Goal: Communication & Community: Answer question/provide support

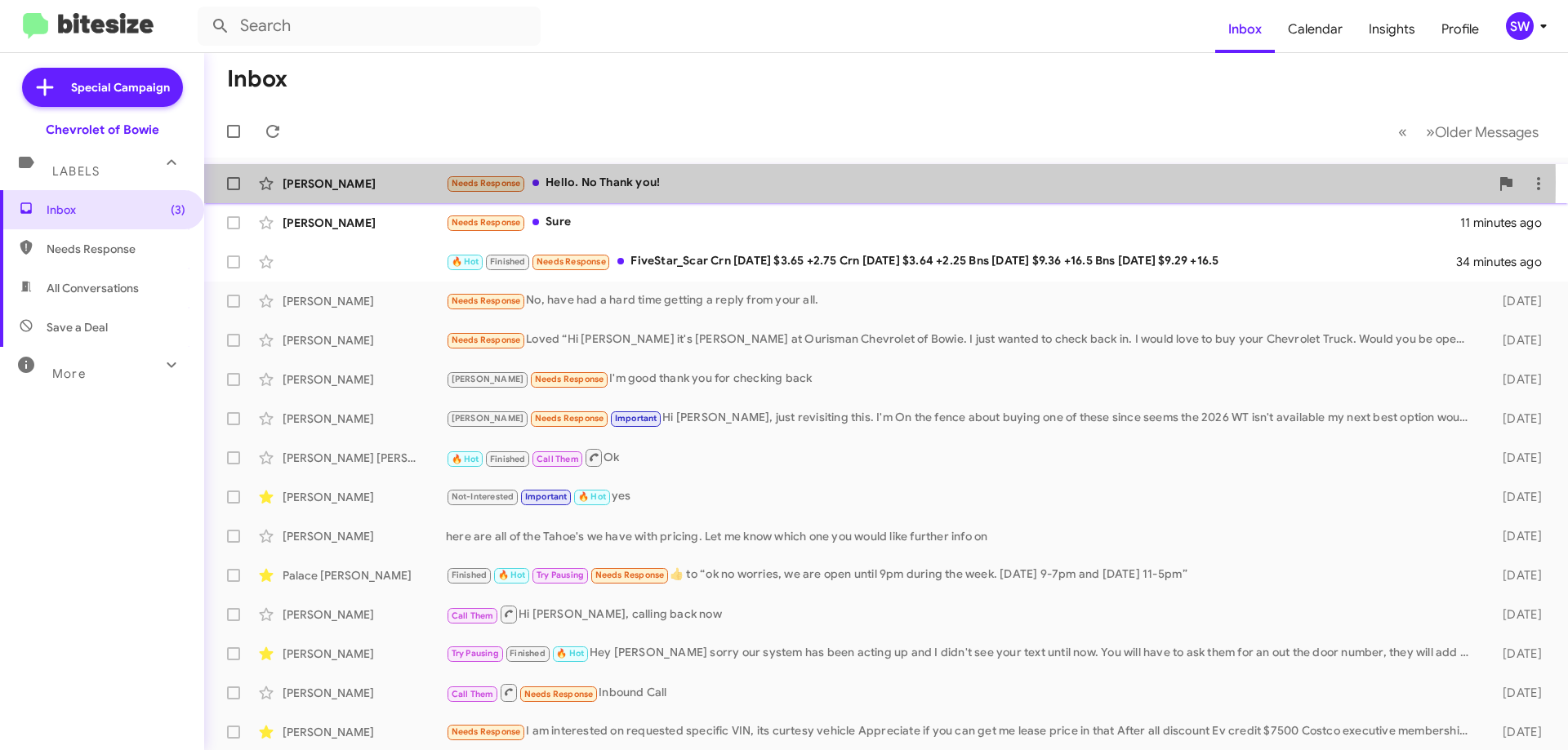
drag, startPoint x: 609, startPoint y: 182, endPoint x: 850, endPoint y: 181, distance: 241.0
click at [614, 180] on div "Needs Response Hello. No Thank you!" at bounding box center [967, 183] width 1044 height 18
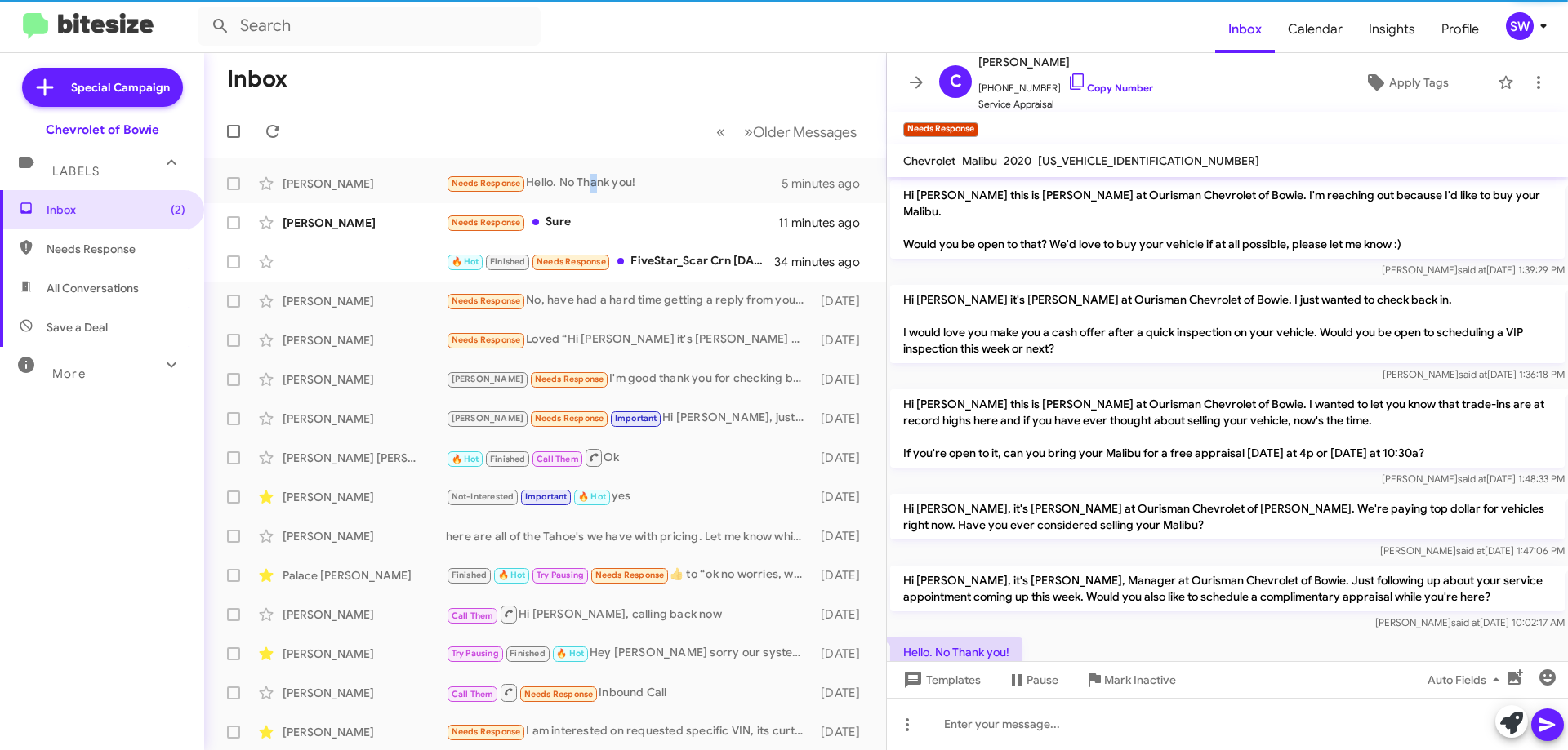
scroll to position [330, 0]
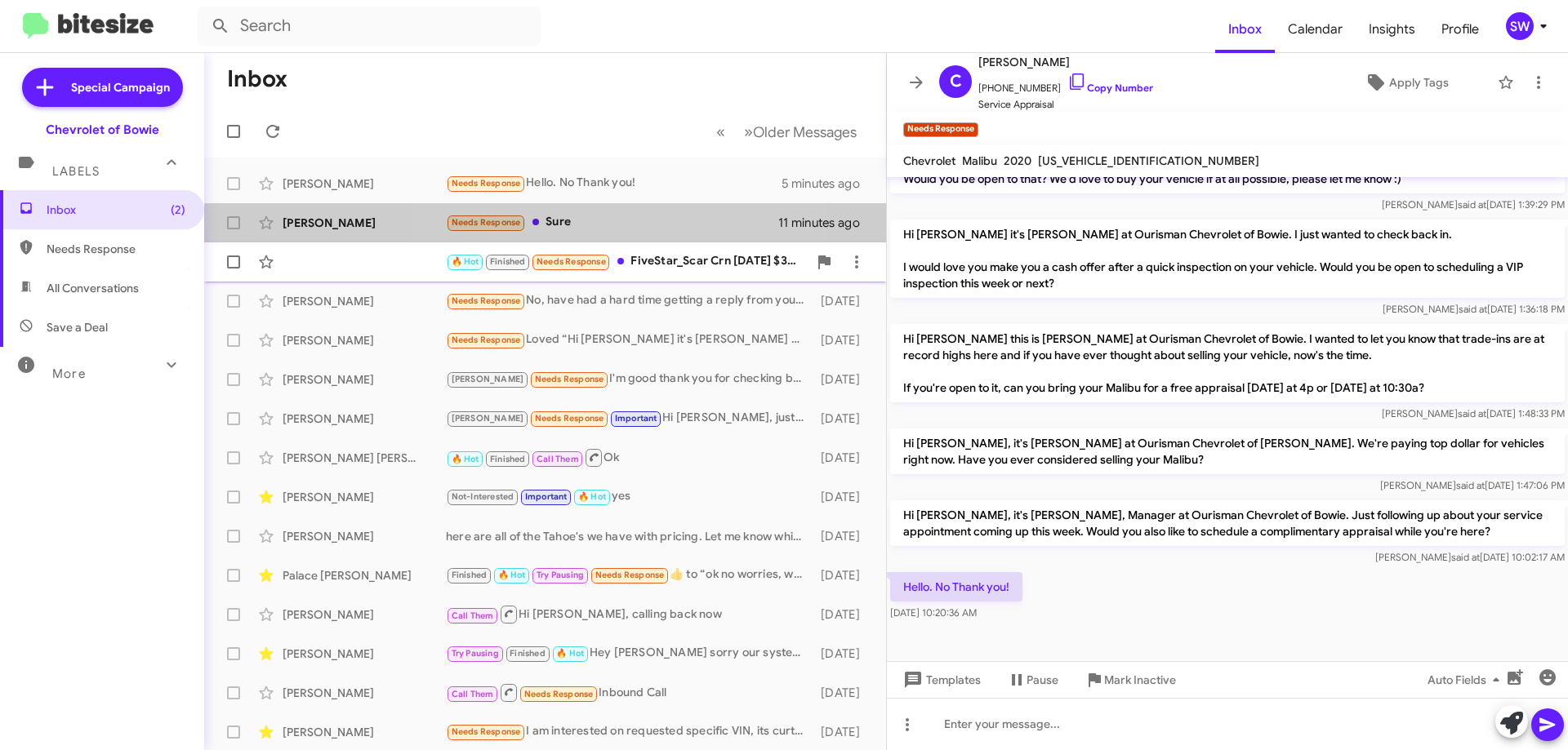
drag, startPoint x: 571, startPoint y: 230, endPoint x: 780, endPoint y: 251, distance: 210.1
click at [571, 230] on div "Needs Response Sure" at bounding box center [612, 222] width 332 height 18
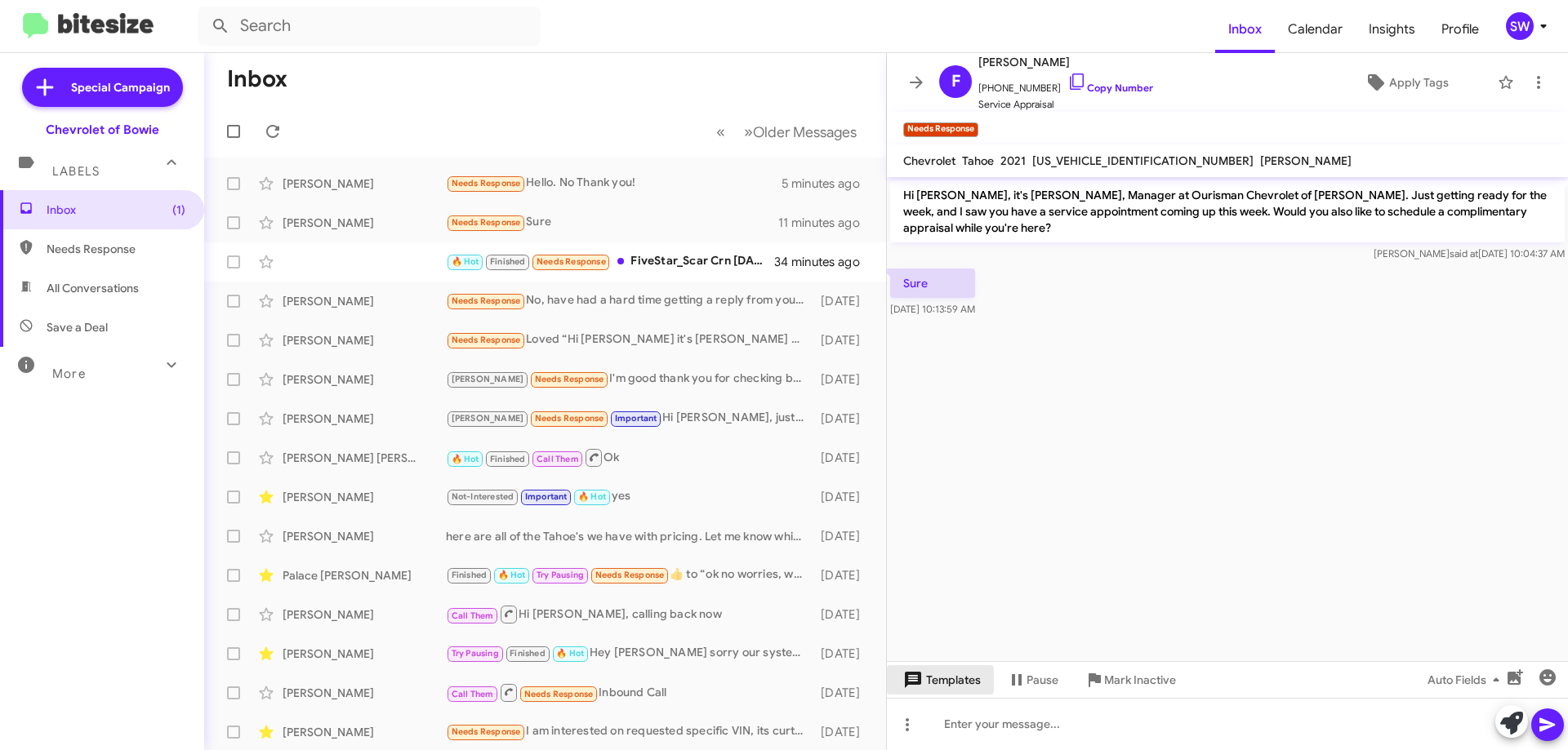
click at [921, 681] on icon at bounding box center [913, 680] width 17 height 17
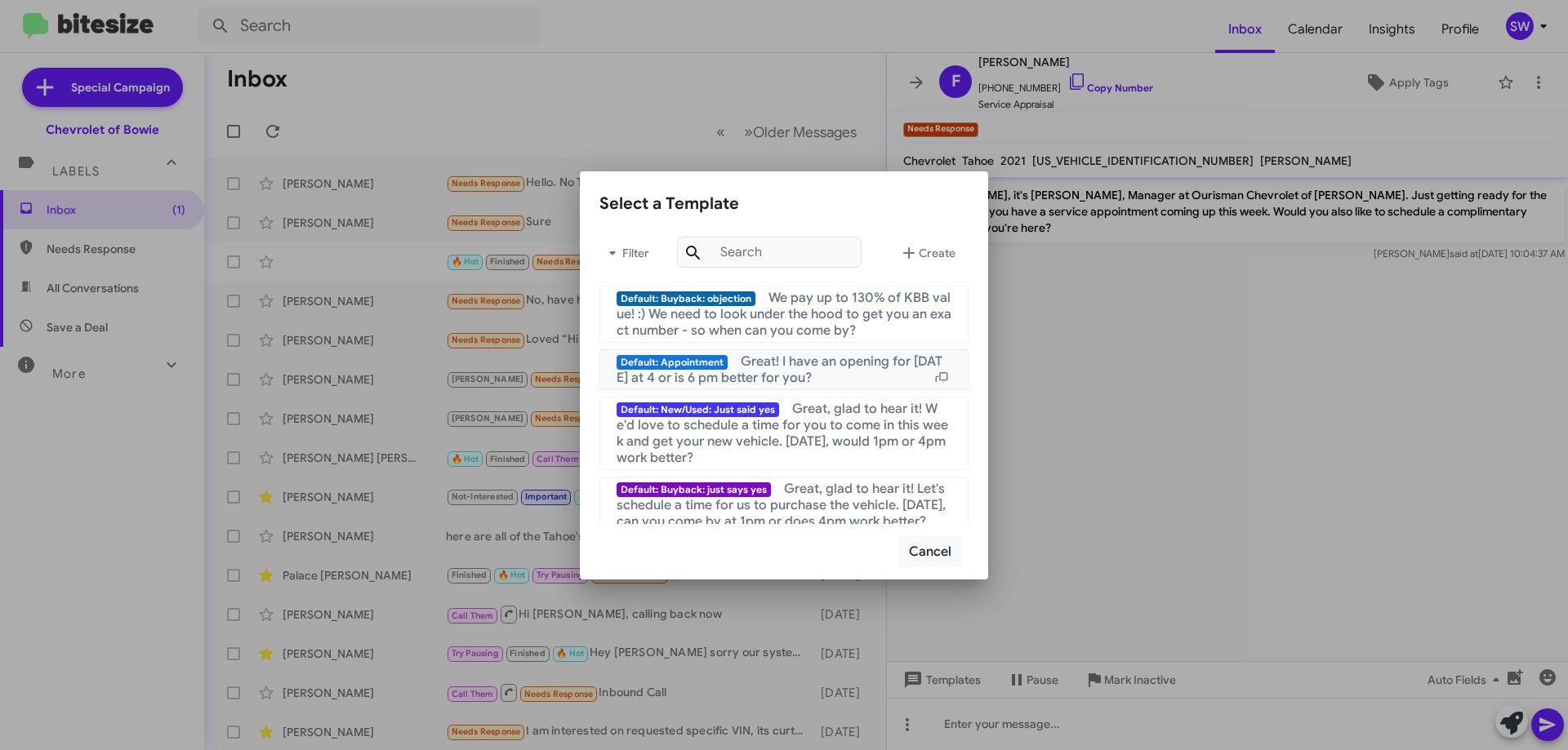
click at [779, 375] on span "Great! I have an opening for [DATE] at 4 or is 6 pm better for you?" at bounding box center [779, 369] width 326 height 32
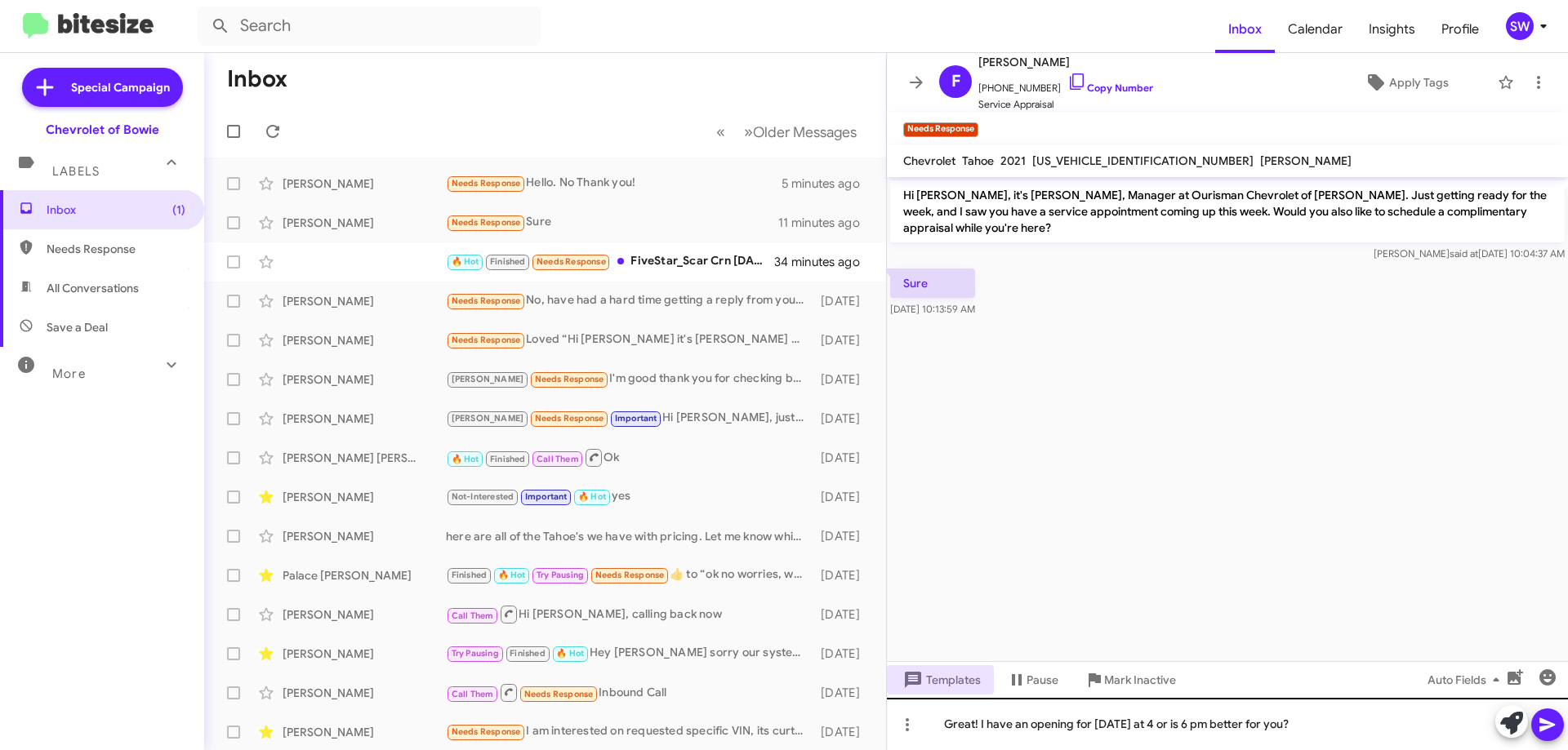
click at [887, 665] on button "Templates" at bounding box center [940, 680] width 107 height 30
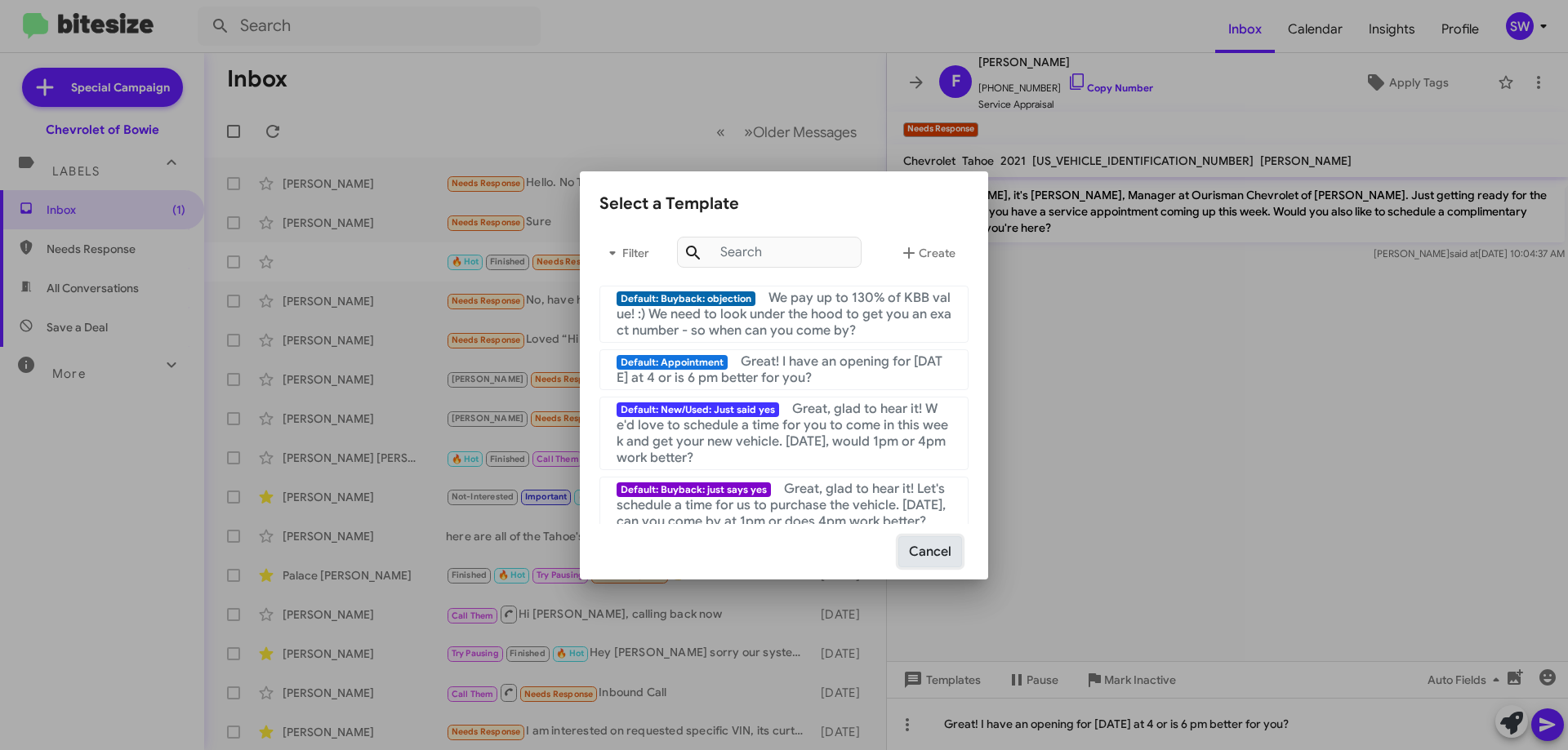
drag, startPoint x: 933, startPoint y: 542, endPoint x: 976, endPoint y: 585, distance: 60.8
click at [930, 545] on button "Cancel" at bounding box center [929, 552] width 64 height 31
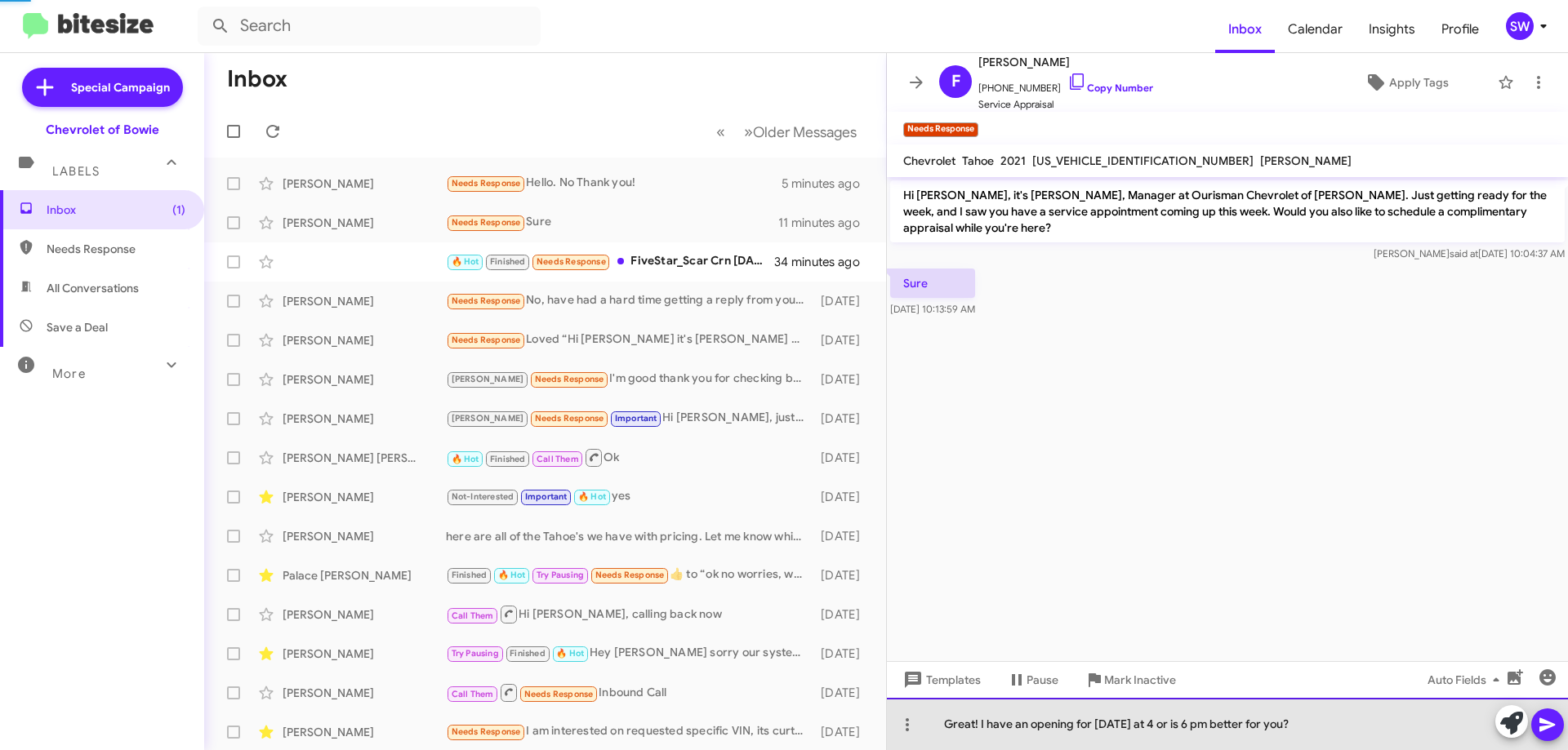
drag, startPoint x: 1148, startPoint y: 704, endPoint x: 1149, endPoint y: 723, distance: 19.0
click at [1147, 709] on div "Great! I have an opening for [DATE] at 4 or is 6 pm better for you?" at bounding box center [1227, 724] width 681 height 53
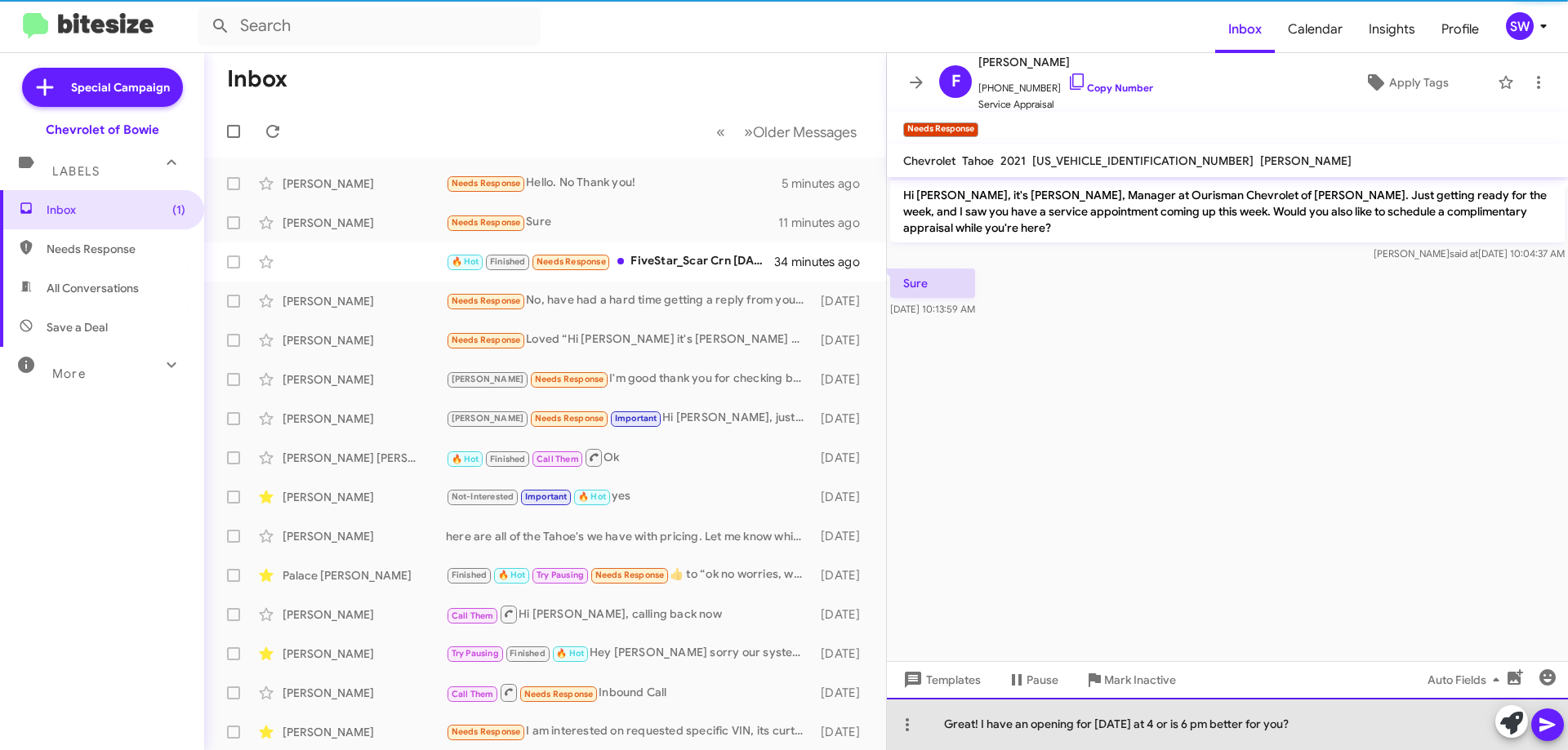
click at [1150, 726] on div "Great! I have an opening for [DATE] at 4 or is 6 pm better for you?" at bounding box center [1227, 724] width 681 height 53
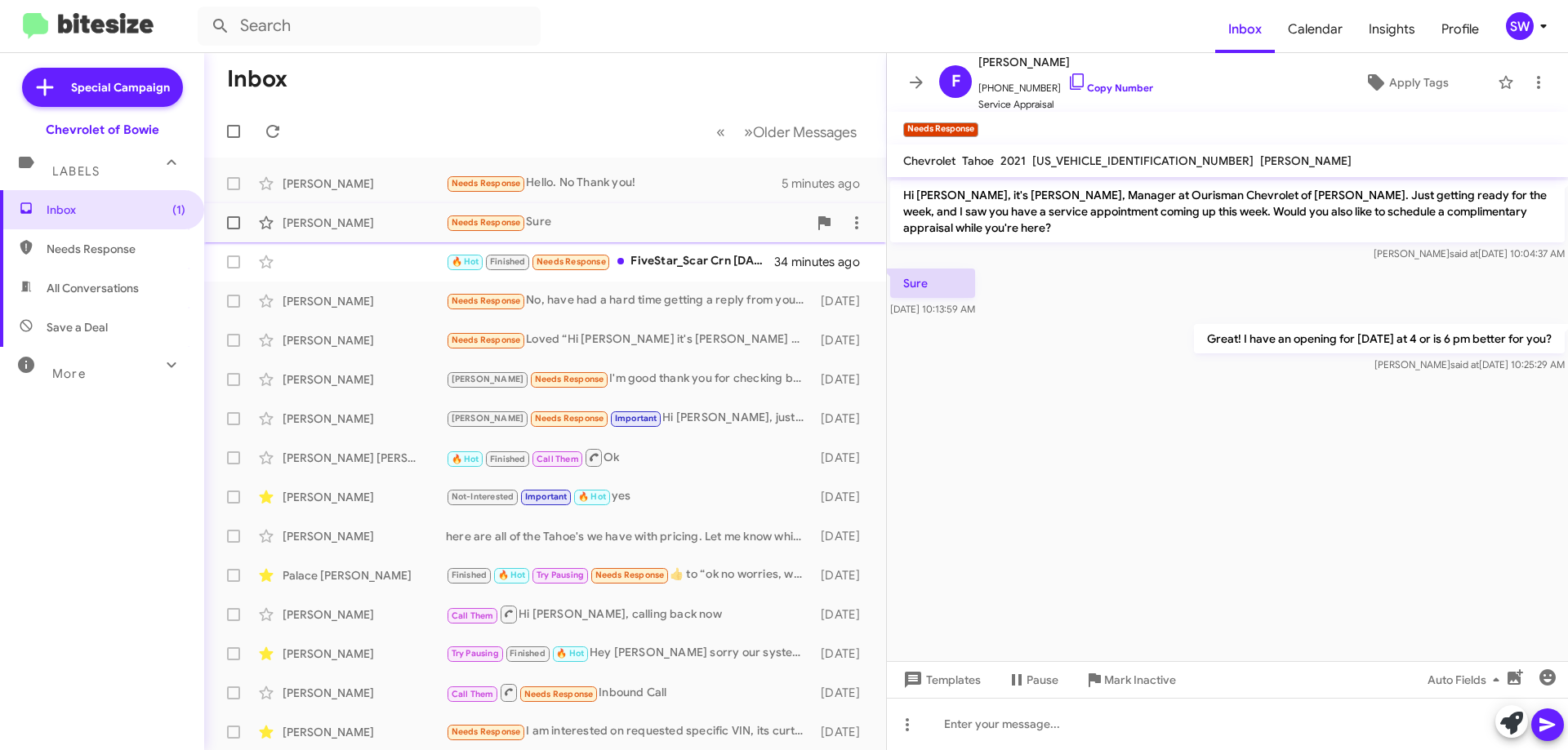
drag, startPoint x: 579, startPoint y: 178, endPoint x: 777, endPoint y: 214, distance: 201.2
click at [581, 178] on div "Needs Response Hello. No Thank you!" at bounding box center [614, 183] width 336 height 18
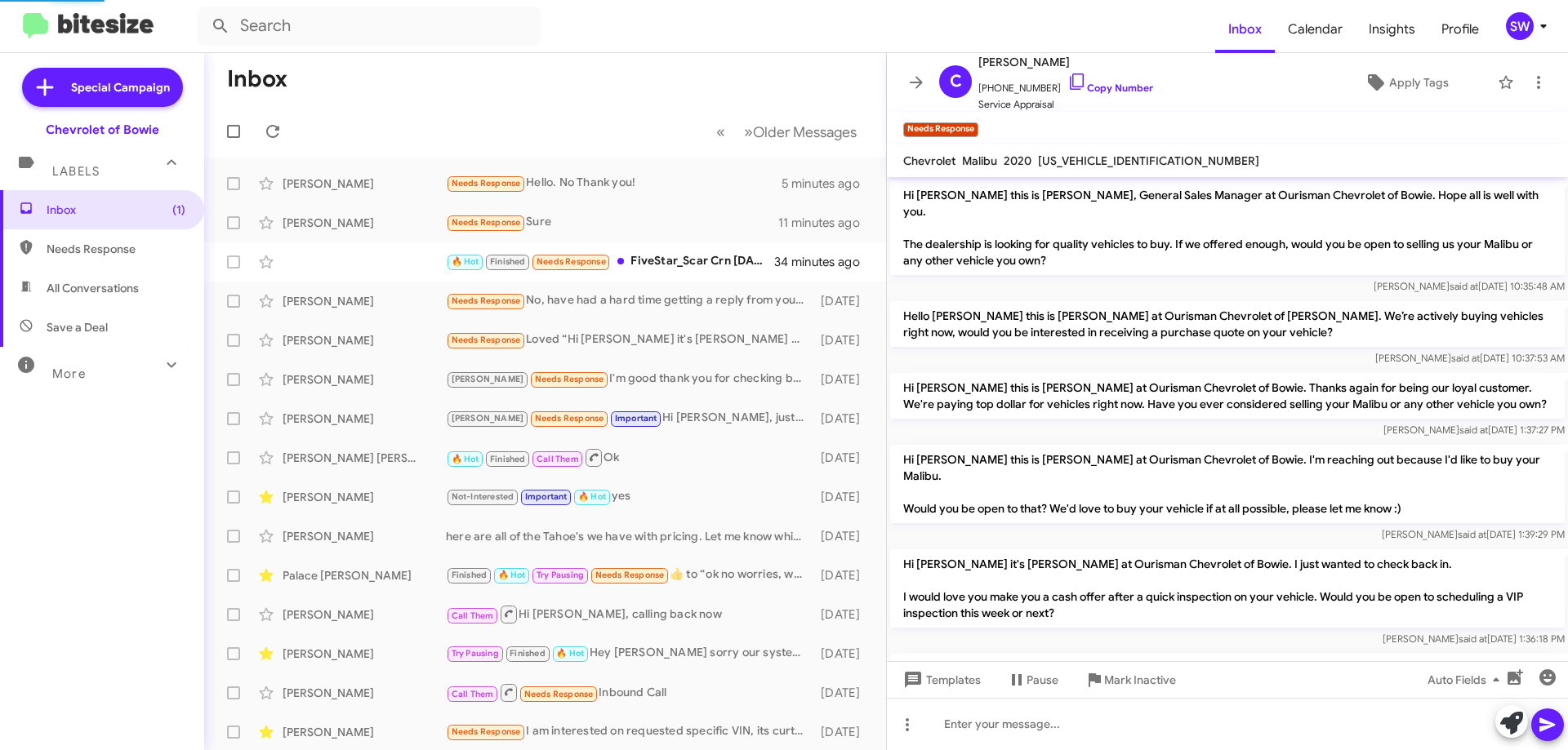
scroll to position [330, 0]
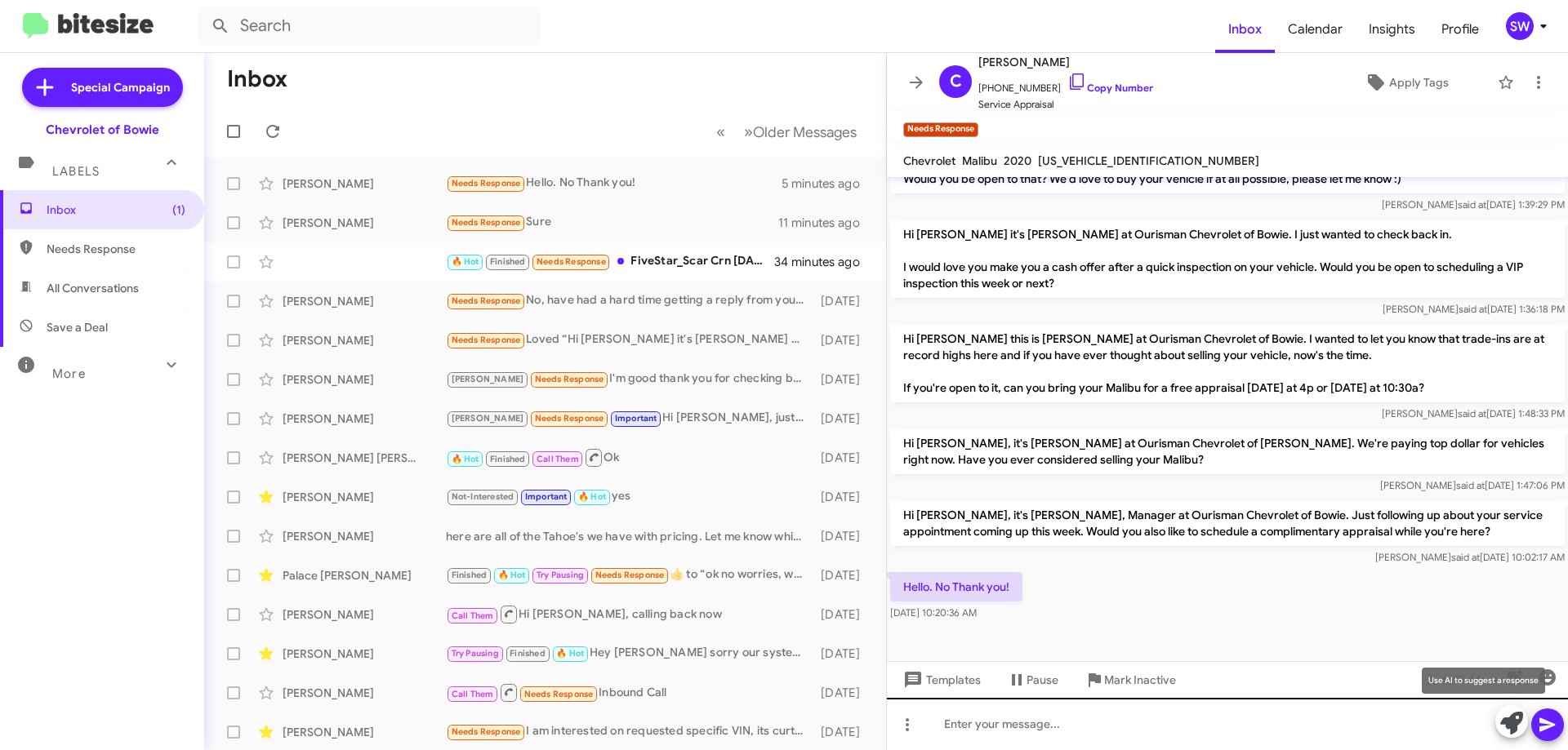
drag, startPoint x: 1507, startPoint y: 729, endPoint x: 1475, endPoint y: 738, distance: 33.2
click at [1507, 730] on icon at bounding box center [1512, 723] width 23 height 23
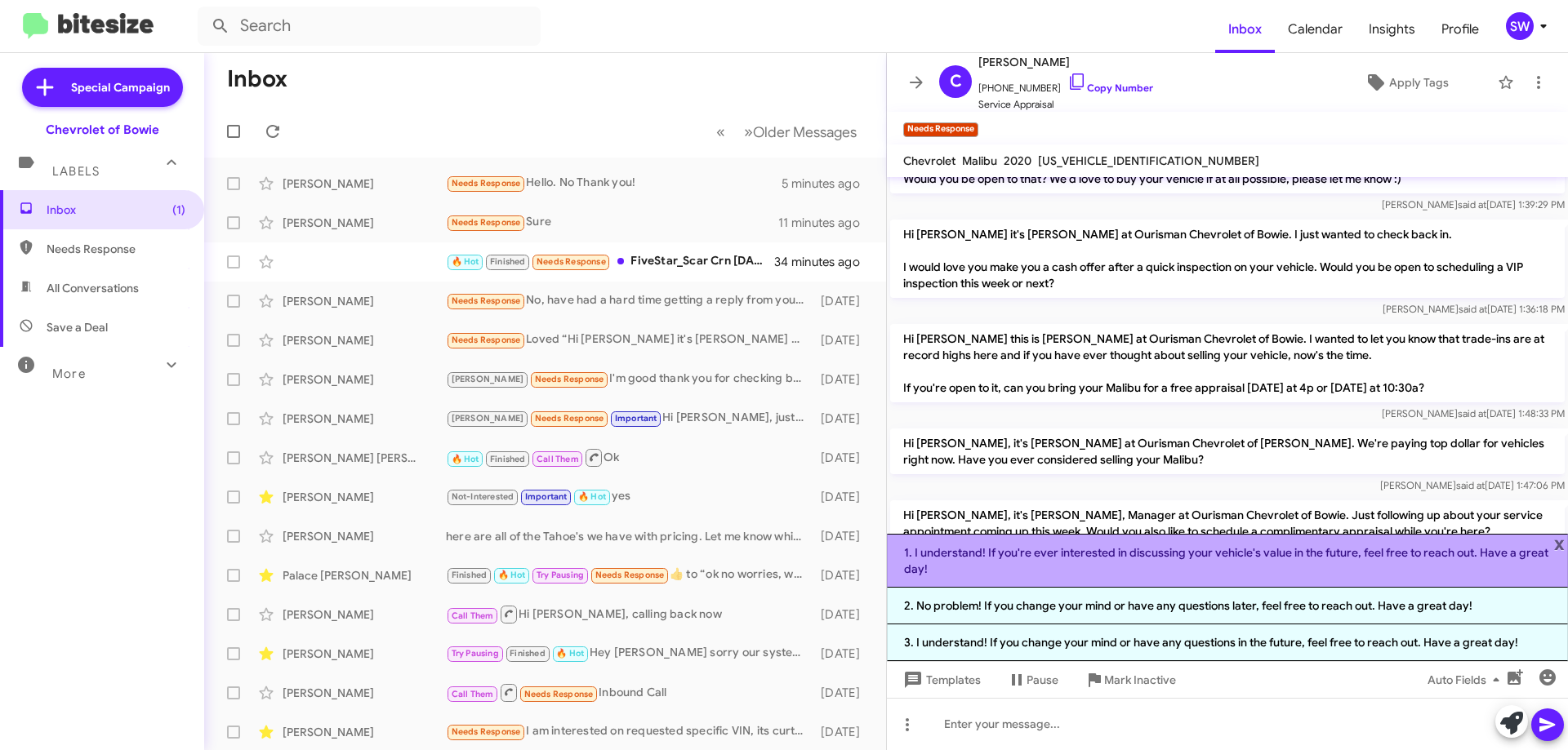
click at [1115, 562] on li "1. I understand! If you're ever interested in discussing your vehicle's value i…" at bounding box center [1227, 561] width 681 height 54
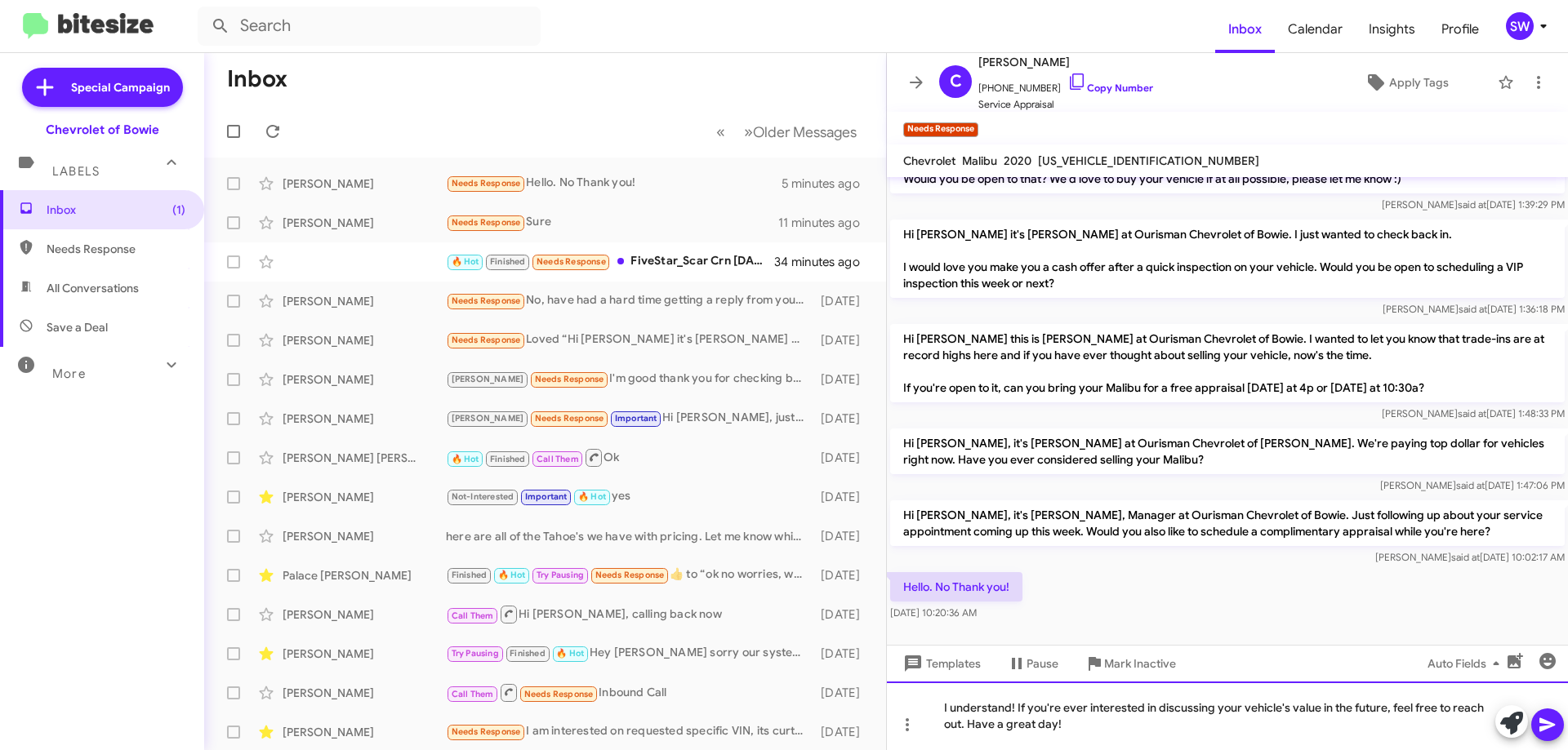
click at [1366, 722] on div "I understand! If you're ever interested in discussing your vehicle's value in t…" at bounding box center [1227, 716] width 681 height 68
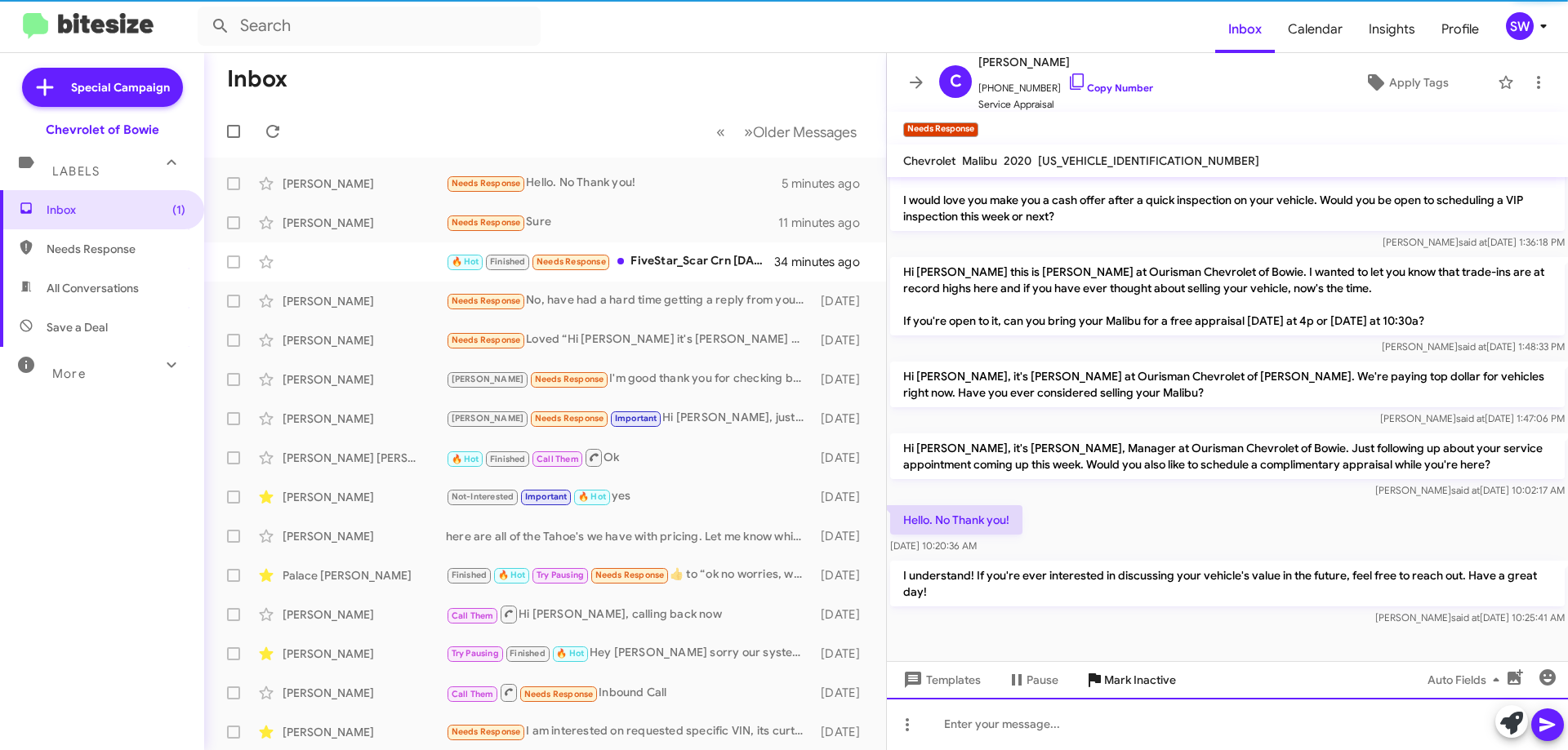
scroll to position [406, 0]
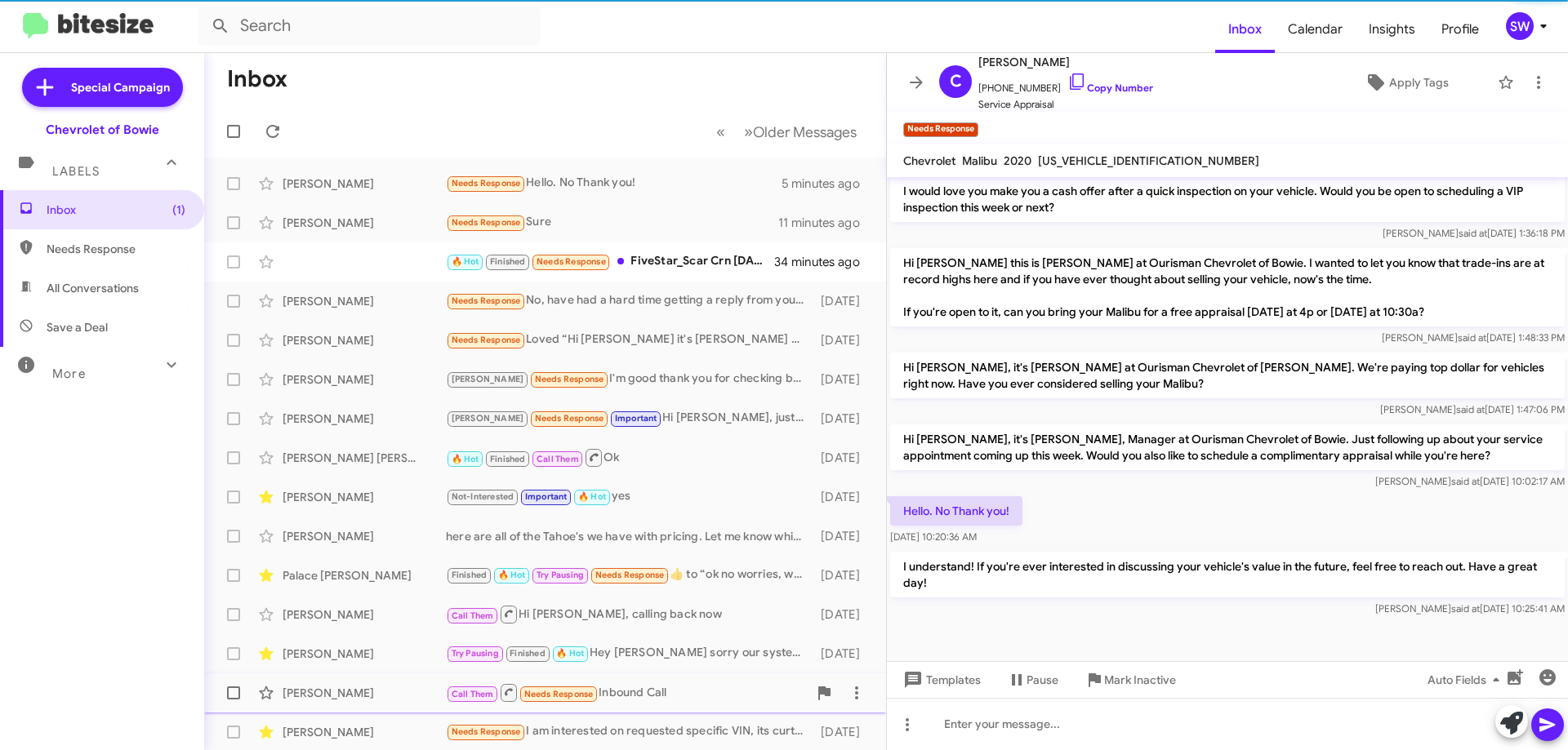
drag, startPoint x: 1104, startPoint y: 675, endPoint x: 1127, endPoint y: 677, distance: 23.1
click at [1104, 674] on span "Mark Inactive" at bounding box center [1140, 680] width 72 height 30
